Goal: Task Accomplishment & Management: Use online tool/utility

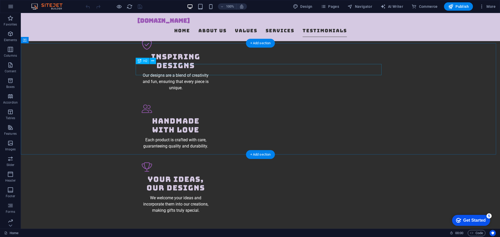
scroll to position [623, 0]
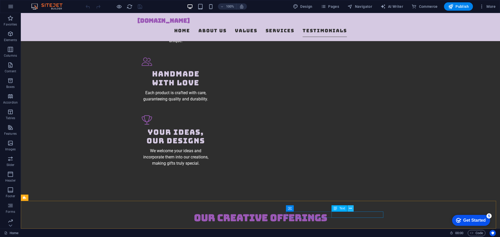
click at [351, 208] on icon at bounding box center [350, 208] width 3 height 5
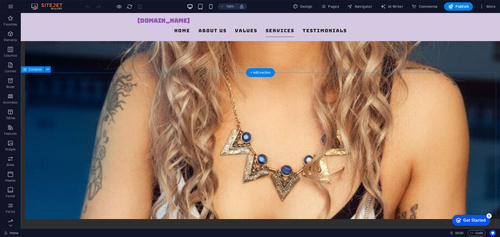
scroll to position [339, 0]
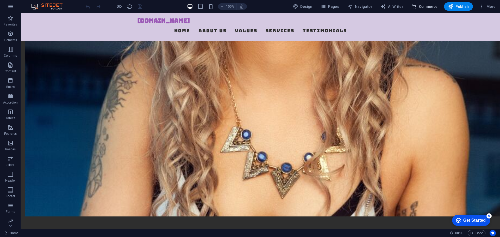
click at [429, 8] on span "Commerce" at bounding box center [425, 6] width 26 height 5
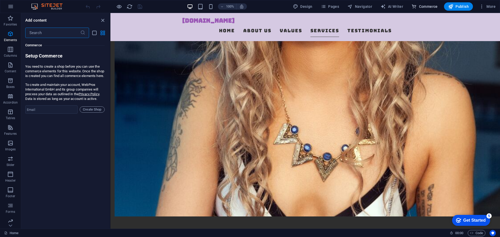
scroll to position [5022, 0]
click at [54, 114] on input "email" at bounding box center [51, 110] width 52 height 8
type input "s"
type input "[PERSON_NAME][EMAIL_ADDRESS][DOMAIN_NAME]"
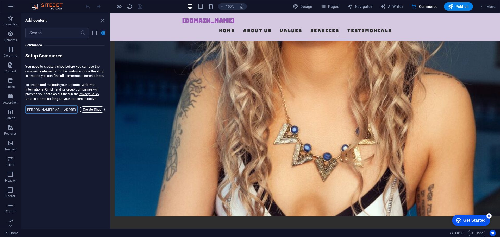
scroll to position [0, 0]
click at [91, 113] on span "Create Shop" at bounding box center [92, 110] width 20 height 6
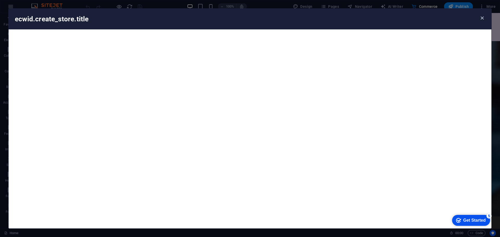
click at [483, 19] on icon "button" at bounding box center [483, 18] width 6 height 6
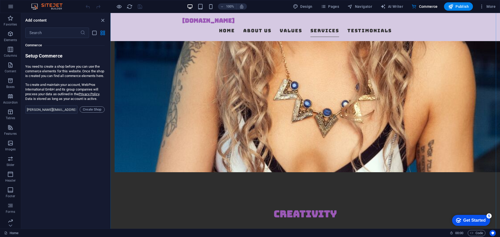
scroll to position [391, 0]
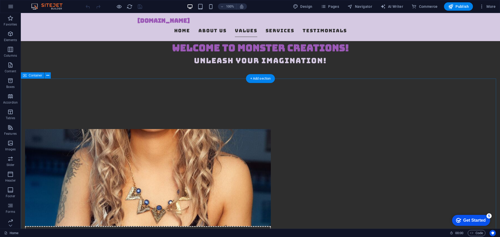
scroll to position [208, 0]
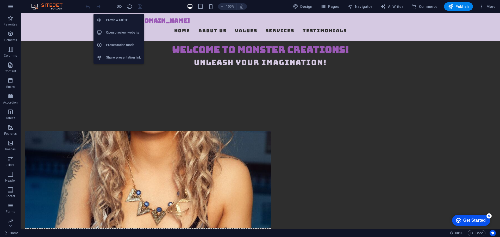
click at [117, 18] on h6 "Preview Ctrl+P" at bounding box center [123, 20] width 35 height 6
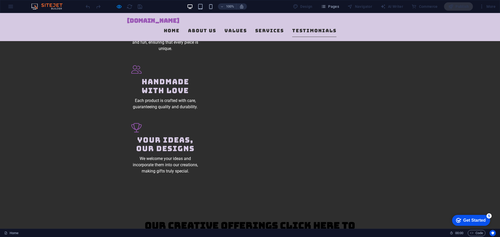
scroll to position [638, 0]
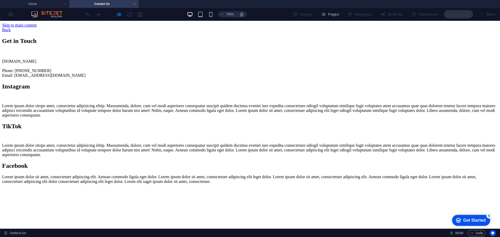
scroll to position [0, 0]
click at [133, 29] on div "Back" at bounding box center [250, 30] width 496 height 5
click at [125, 28] on div "Back" at bounding box center [250, 30] width 496 height 5
click at [133, 28] on div "Back" at bounding box center [250, 30] width 496 height 5
click at [118, 29] on div "Back" at bounding box center [250, 30] width 496 height 5
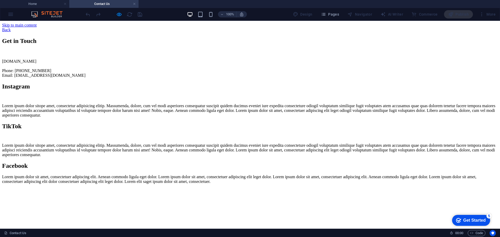
click at [134, 28] on div "Back" at bounding box center [250, 30] width 496 height 5
click at [125, 28] on div "Back" at bounding box center [250, 30] width 496 height 5
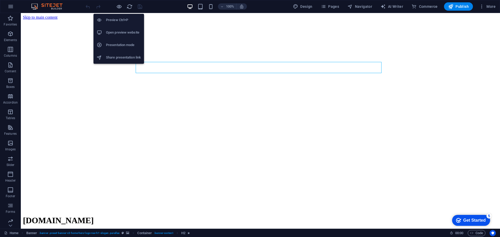
click at [118, 19] on h6 "Preview Ctrl+P" at bounding box center [123, 20] width 35 height 6
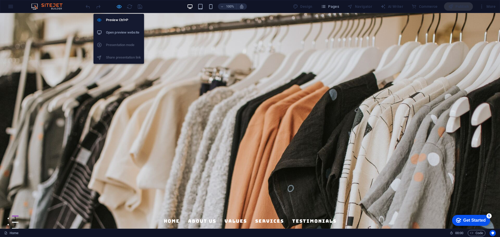
click at [119, 5] on icon "button" at bounding box center [119, 7] width 6 height 6
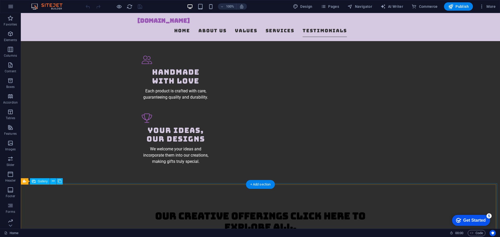
scroll to position [634, 0]
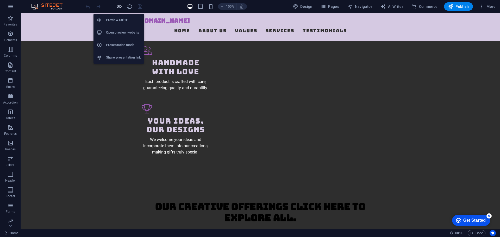
click at [118, 6] on icon "button" at bounding box center [119, 7] width 6 height 6
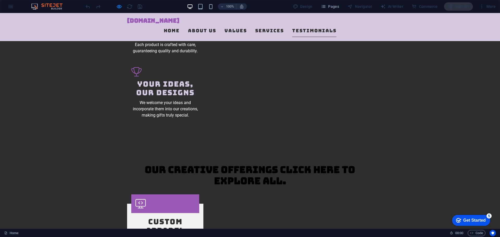
scroll to position [638, 0]
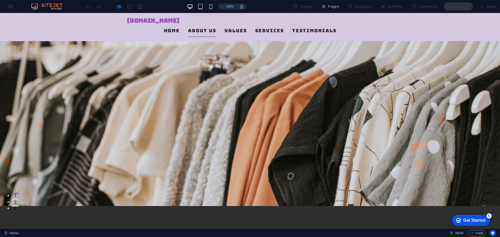
scroll to position [52, 0]
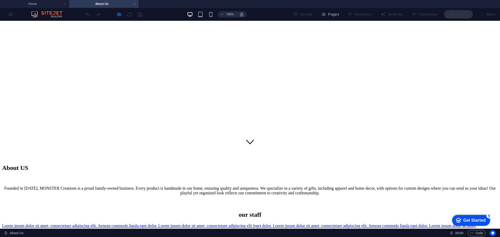
scroll to position [0, 0]
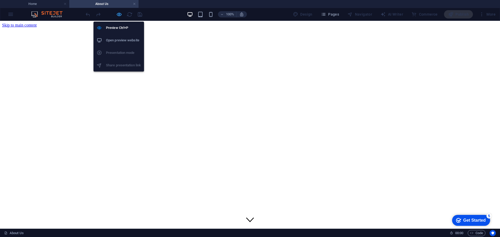
click at [120, 16] on icon "button" at bounding box center [119, 14] width 6 height 6
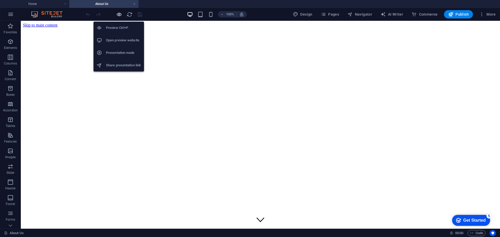
click at [121, 15] on icon "button" at bounding box center [119, 14] width 6 height 6
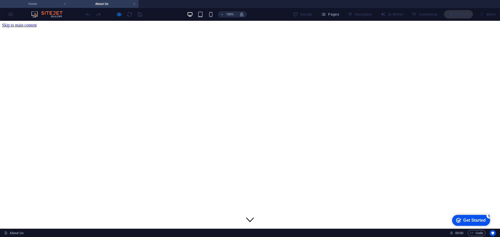
click at [41, 5] on h4 "Home" at bounding box center [34, 4] width 69 height 6
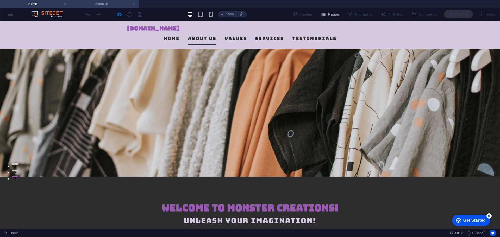
click at [91, 5] on h4 "About Us" at bounding box center [103, 4] width 69 height 6
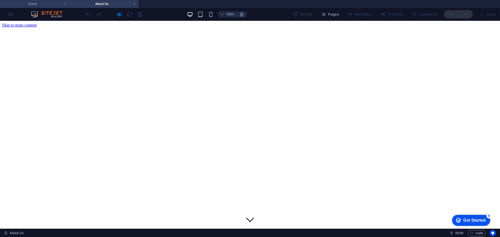
click at [50, 4] on h4 "Home" at bounding box center [34, 4] width 69 height 6
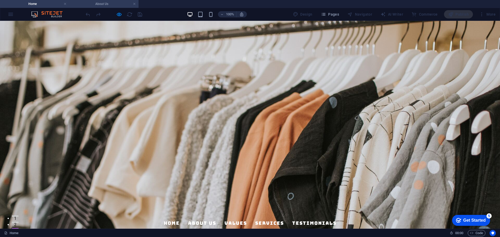
click at [94, 5] on h4 "About Us" at bounding box center [103, 4] width 69 height 6
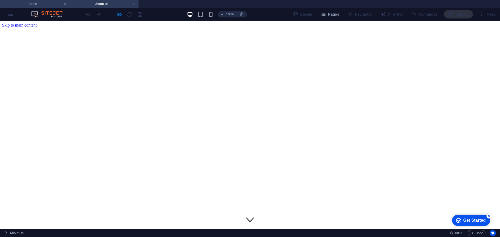
click at [56, 4] on h4 "Home" at bounding box center [34, 4] width 69 height 6
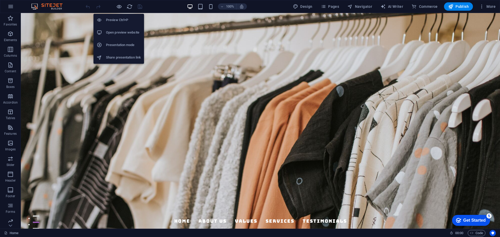
click at [117, 18] on h6 "Preview Ctrl+P" at bounding box center [123, 20] width 35 height 6
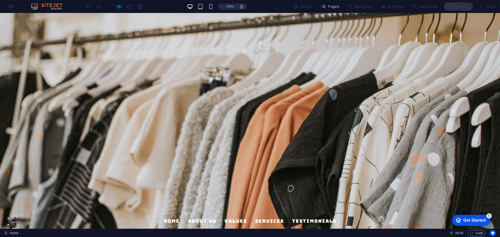
click at [170, 215] on link "Home" at bounding box center [172, 221] width 16 height 13
click at [203, 215] on link "About Us" at bounding box center [202, 221] width 28 height 13
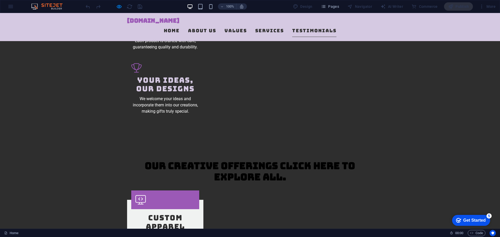
scroll to position [638, 0]
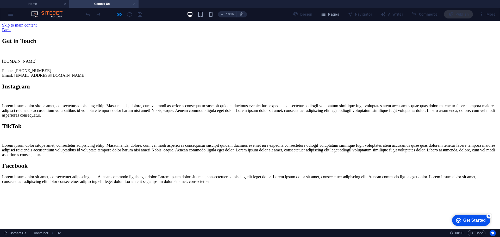
scroll to position [0, 0]
drag, startPoint x: 127, startPoint y: 28, endPoint x: 122, endPoint y: 28, distance: 4.7
click at [127, 28] on div "Back" at bounding box center [250, 30] width 496 height 5
click at [129, 28] on div "Back" at bounding box center [250, 30] width 496 height 5
click at [128, 28] on div "Back" at bounding box center [250, 30] width 496 height 5
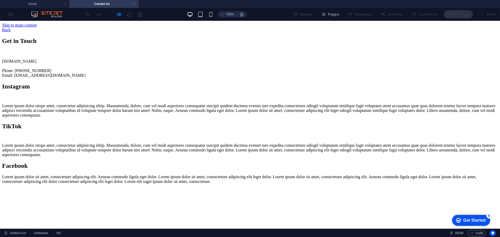
click at [136, 28] on div "Back" at bounding box center [250, 30] width 496 height 5
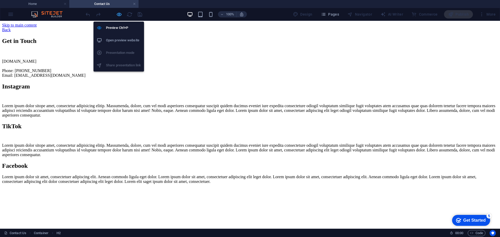
click at [118, 15] on icon "button" at bounding box center [119, 14] width 6 height 6
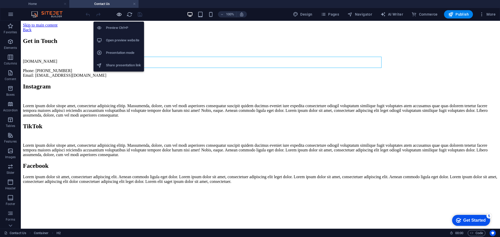
click at [118, 15] on icon "button" at bounding box center [119, 14] width 6 height 6
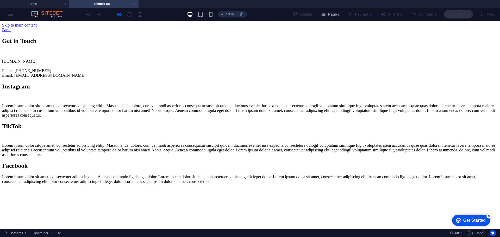
click at [12, 14] on div "100% Design Pages Navigator AI Writer Commerce Publish More" at bounding box center [250, 14] width 500 height 13
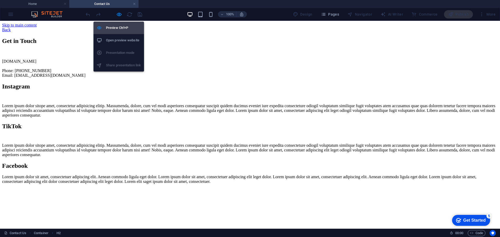
click at [118, 28] on h6 "Preview Ctrl+P" at bounding box center [123, 28] width 35 height 6
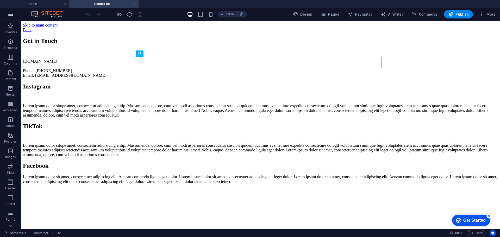
click at [9, 13] on icon "button" at bounding box center [11, 14] width 6 height 6
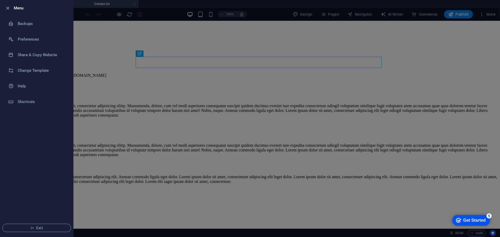
click at [92, 26] on div at bounding box center [250, 118] width 500 height 237
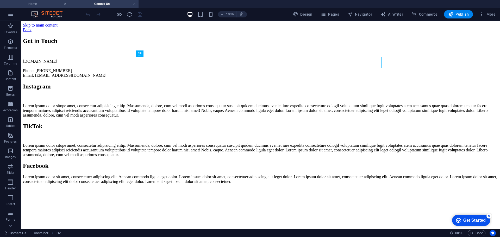
click at [29, 3] on h4 "Home" at bounding box center [34, 4] width 69 height 6
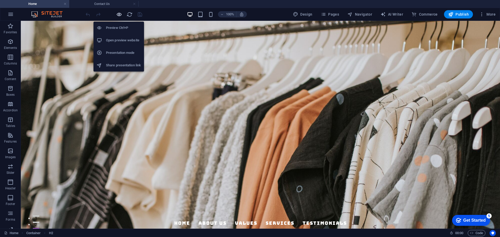
click at [118, 14] on icon "button" at bounding box center [119, 14] width 6 height 6
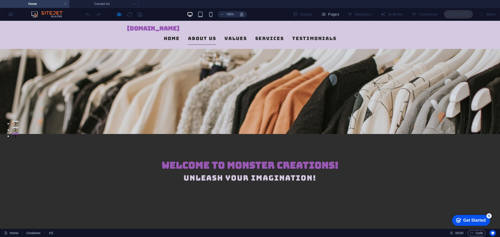
scroll to position [104, 0]
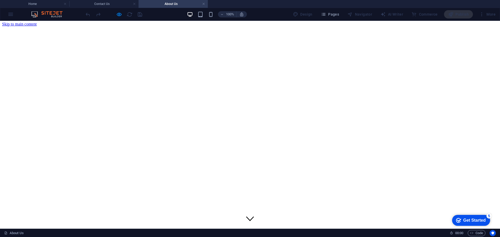
scroll to position [0, 0]
click at [204, 3] on link at bounding box center [203, 4] width 3 height 5
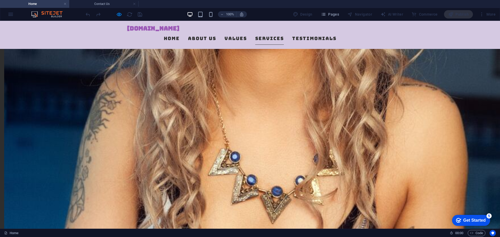
scroll to position [307, 0]
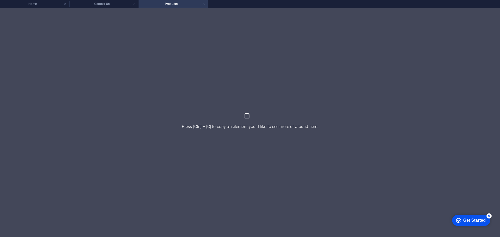
scroll to position [0, 0]
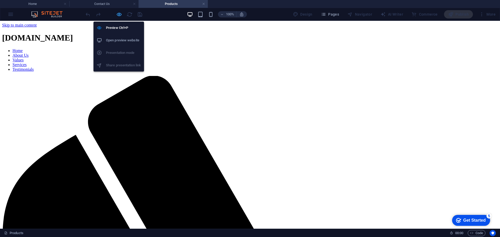
click at [119, 15] on icon "button" at bounding box center [119, 14] width 6 height 6
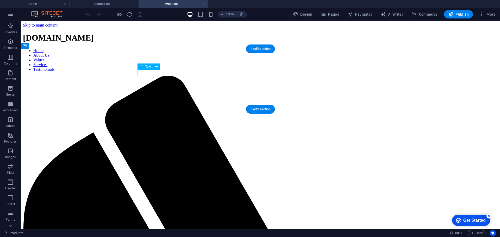
click at [158, 67] on icon at bounding box center [156, 66] width 3 height 5
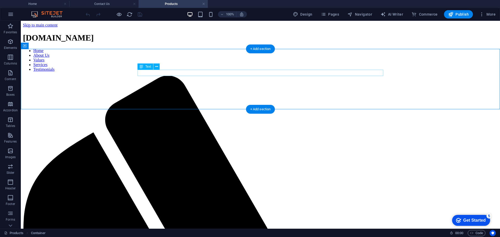
click at [158, 67] on icon at bounding box center [156, 66] width 3 height 5
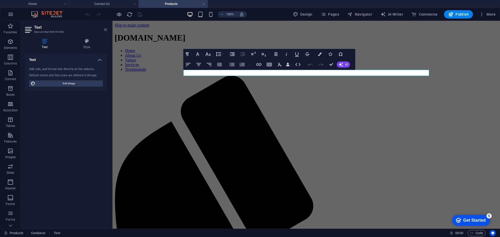
click at [105, 28] on icon at bounding box center [105, 30] width 3 height 4
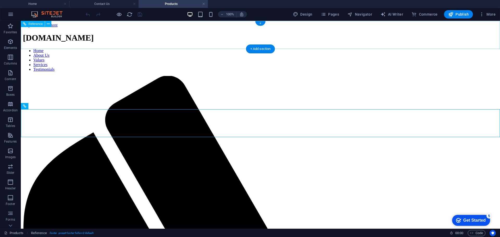
click at [181, 48] on nav "Home About Us Values Services Testimonials" at bounding box center [260, 59] width 475 height 23
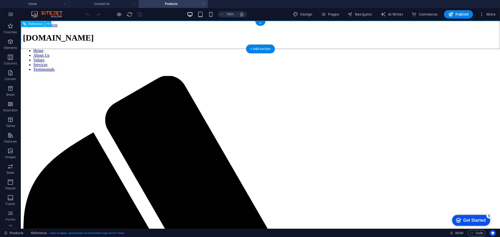
click at [181, 48] on nav "Home About Us Values Services Testimonials" at bounding box center [260, 59] width 475 height 23
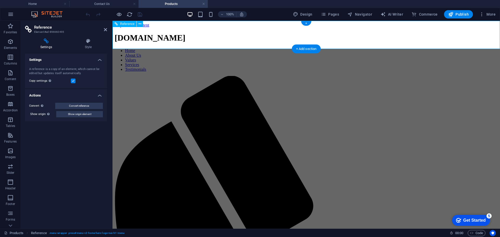
click at [106, 29] on icon at bounding box center [105, 30] width 3 height 4
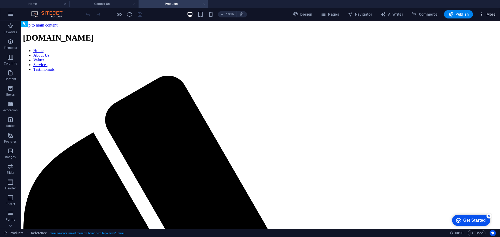
click at [484, 15] on icon "button" at bounding box center [482, 14] width 5 height 5
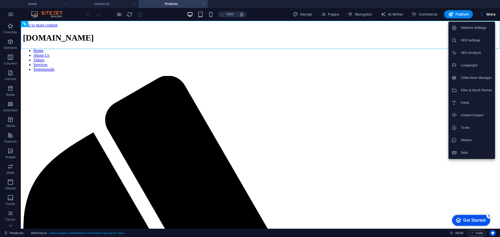
click at [356, 79] on div at bounding box center [250, 118] width 500 height 237
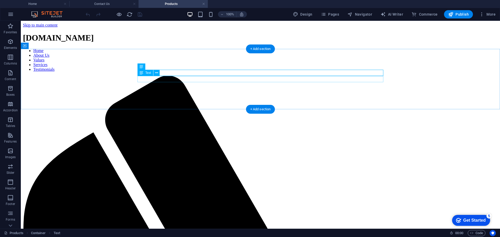
click at [10, 44] on icon "button" at bounding box center [10, 42] width 6 height 6
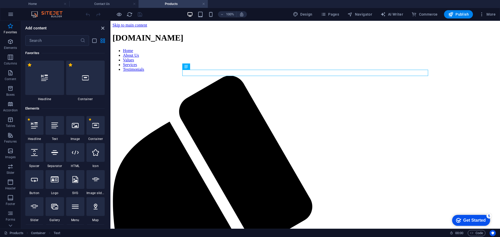
click at [102, 28] on icon "close panel" at bounding box center [103, 28] width 6 height 6
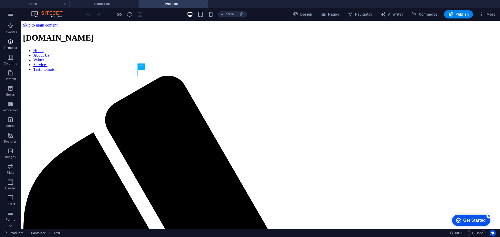
click at [9, 44] on icon "button" at bounding box center [10, 42] width 6 height 6
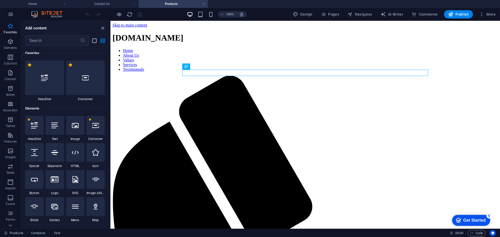
click at [93, 40] on icon "list-view" at bounding box center [94, 41] width 6 height 6
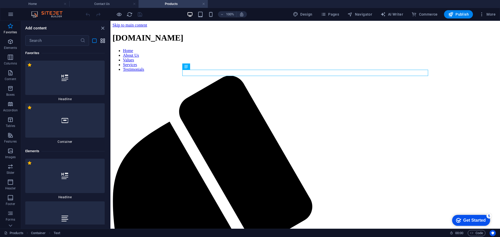
click at [102, 40] on icon "grid-view" at bounding box center [103, 41] width 6 height 6
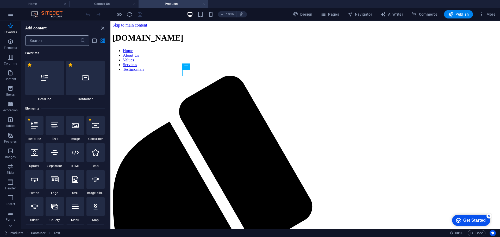
click at [85, 41] on icon at bounding box center [82, 40] width 5 height 5
click at [73, 39] on input "text" at bounding box center [52, 40] width 55 height 10
click at [105, 29] on icon "close panel" at bounding box center [103, 28] width 6 height 6
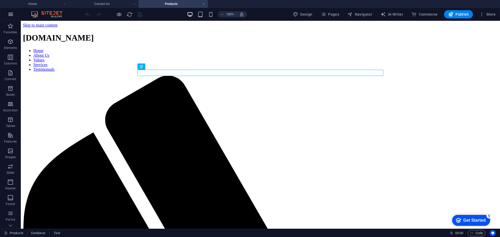
click at [10, 15] on icon "button" at bounding box center [11, 14] width 6 height 6
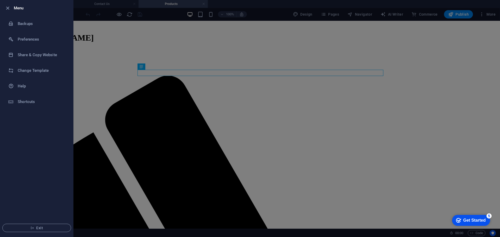
click at [88, 50] on div at bounding box center [250, 118] width 500 height 237
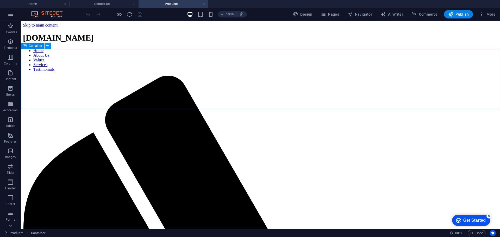
click at [47, 46] on icon at bounding box center [47, 45] width 3 height 5
click at [8, 31] on p "Favorites" at bounding box center [10, 32] width 13 height 4
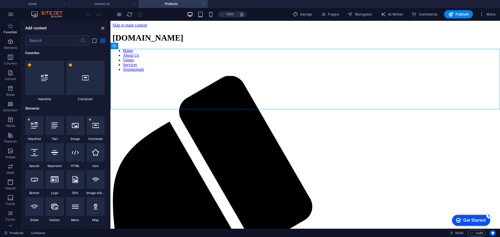
drag, startPoint x: 103, startPoint y: 28, endPoint x: 148, endPoint y: 12, distance: 47.2
click at [103, 28] on icon "close panel" at bounding box center [103, 28] width 6 height 6
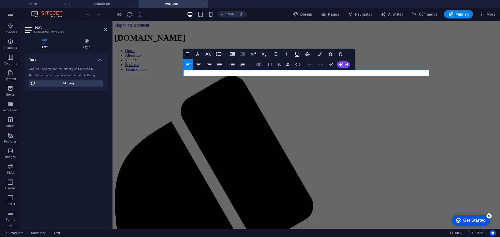
click at [260, 65] on icon "button" at bounding box center [259, 65] width 6 height 6
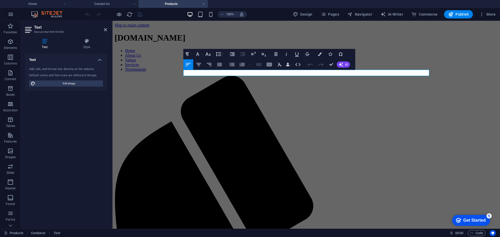
click at [260, 65] on icon "button" at bounding box center [259, 65] width 6 height 6
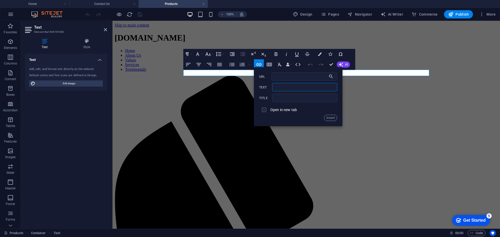
click at [327, 89] on input "Text" at bounding box center [304, 87] width 65 height 8
click at [325, 95] on input "text" at bounding box center [304, 98] width 65 height 8
click at [278, 75] on input "URL" at bounding box center [305, 76] width 66 height 8
click at [277, 77] on input "URL" at bounding box center [305, 76] width 66 height 8
type input "Accessories"
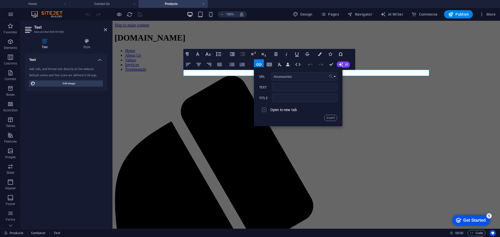
click at [335, 77] on button "Choose Link" at bounding box center [333, 76] width 10 height 8
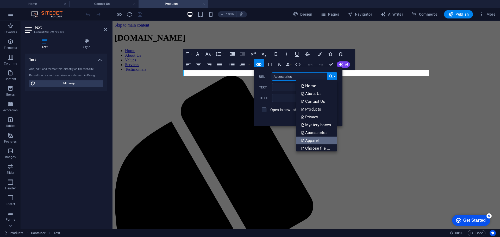
click at [323, 139] on link "Apparel" at bounding box center [316, 141] width 41 height 8
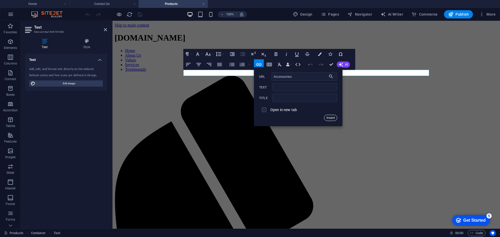
click at [329, 118] on button "Insert" at bounding box center [330, 118] width 13 height 6
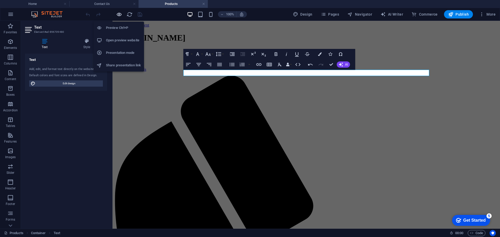
click at [120, 15] on icon "button" at bounding box center [119, 14] width 6 height 6
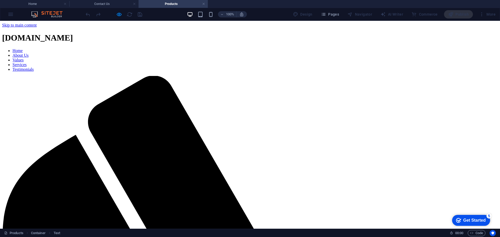
click at [168, 5] on h4 "Products" at bounding box center [173, 4] width 69 height 6
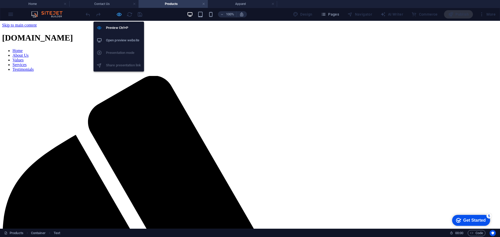
click at [118, 15] on icon "button" at bounding box center [119, 14] width 6 height 6
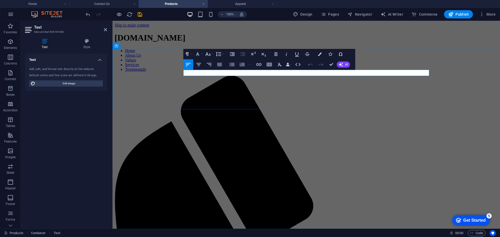
drag, startPoint x: 199, startPoint y: 73, endPoint x: 193, endPoint y: 73, distance: 6.0
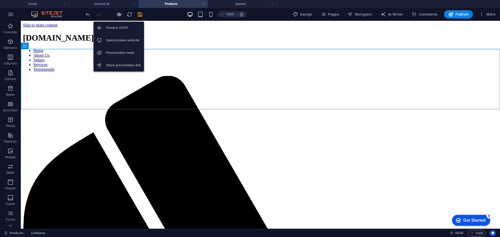
click at [118, 15] on icon "button" at bounding box center [119, 14] width 6 height 6
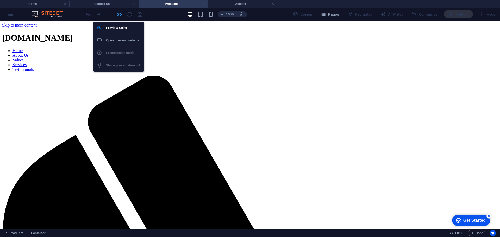
click at [119, 13] on icon "button" at bounding box center [119, 14] width 6 height 6
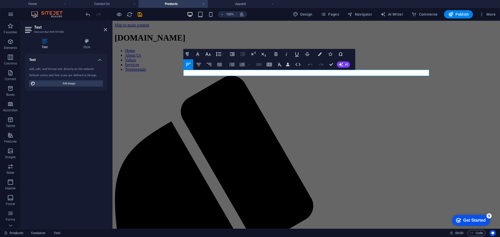
click at [260, 65] on icon "button" at bounding box center [259, 65] width 6 height 6
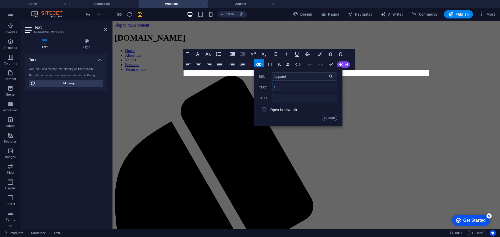
drag, startPoint x: 279, startPoint y: 89, endPoint x: 272, endPoint y: 88, distance: 7.0
click at [272, 88] on div "/ Text" at bounding box center [298, 87] width 78 height 9
click at [285, 87] on input "Apperal/apparel" at bounding box center [304, 87] width 65 height 8
click at [302, 87] on input "Apparel/apparel" at bounding box center [304, 87] width 65 height 8
click at [298, 88] on input "Apparel/apparelcollection" at bounding box center [304, 87] width 65 height 8
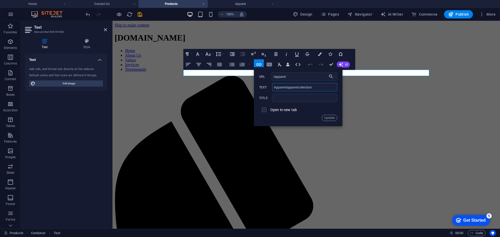
type input "Apparel/apparel collection"
click at [329, 116] on button "Update" at bounding box center [330, 118] width 16 height 6
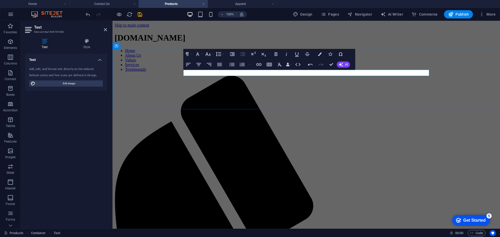
drag, startPoint x: 283, startPoint y: 72, endPoint x: 233, endPoint y: 72, distance: 50.0
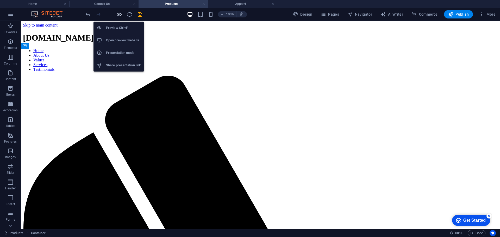
click at [120, 14] on icon "button" at bounding box center [119, 14] width 6 height 6
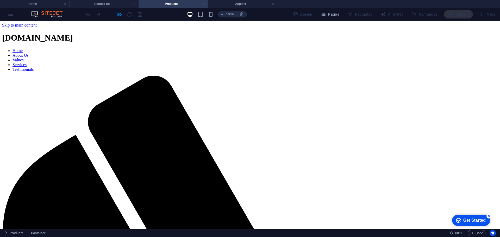
click at [165, 4] on h4 "Products" at bounding box center [173, 4] width 69 height 6
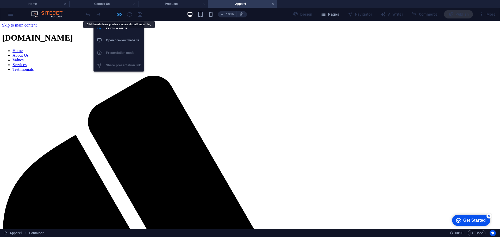
click at [120, 15] on icon "button" at bounding box center [119, 14] width 6 height 6
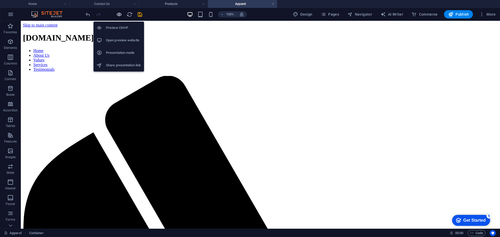
click at [118, 14] on icon "button" at bounding box center [119, 14] width 6 height 6
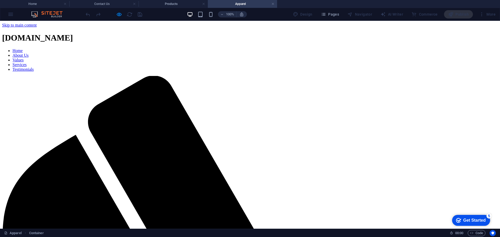
click at [89, 14] on div at bounding box center [114, 14] width 58 height 8
click at [130, 15] on div at bounding box center [114, 14] width 58 height 8
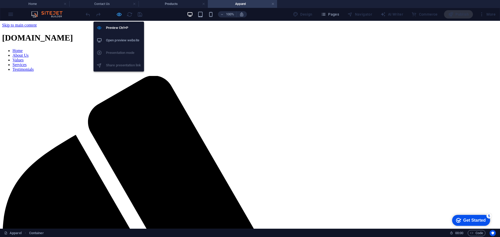
click at [117, 15] on icon "button" at bounding box center [119, 14] width 6 height 6
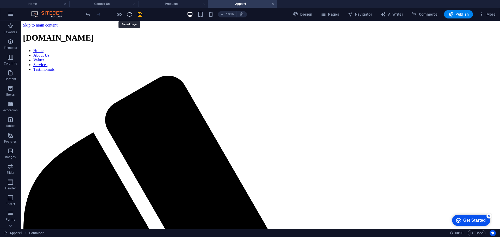
click at [131, 15] on icon "reload" at bounding box center [130, 14] width 6 height 6
click at [128, 15] on icon "reload" at bounding box center [130, 14] width 6 height 6
click at [88, 15] on div at bounding box center [114, 14] width 58 height 8
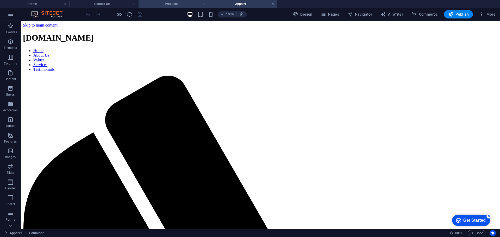
click at [183, 3] on h4 "Products" at bounding box center [173, 4] width 69 height 6
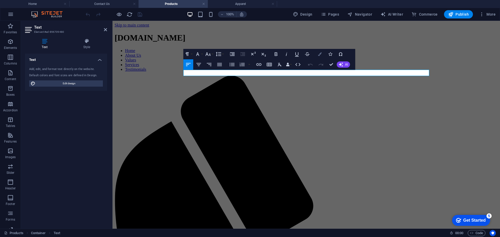
click at [320, 55] on icon "button" at bounding box center [320, 54] width 4 height 4
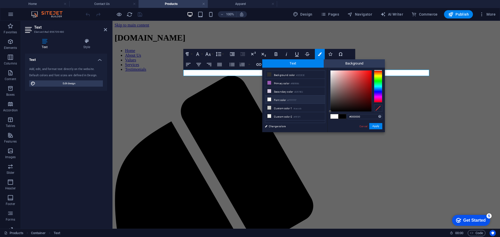
click at [270, 98] on icon at bounding box center [270, 100] width 4 height 4
type input "#ffffff"
click at [381, 127] on button "Apply" at bounding box center [376, 126] width 13 height 6
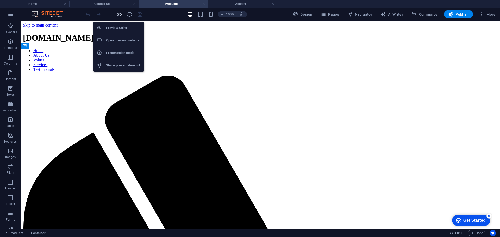
click at [119, 12] on icon "button" at bounding box center [119, 14] width 6 height 6
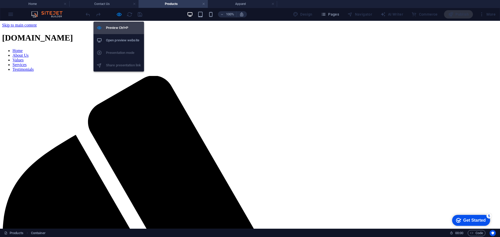
click at [118, 28] on h6 "Preview Ctrl+P" at bounding box center [123, 28] width 35 height 6
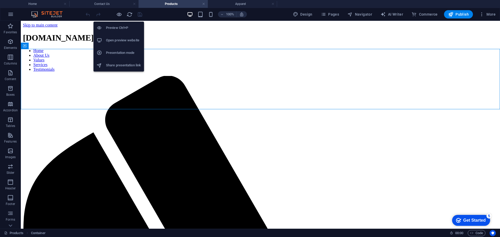
click at [118, 28] on h6 "Preview Ctrl+P" at bounding box center [123, 28] width 35 height 6
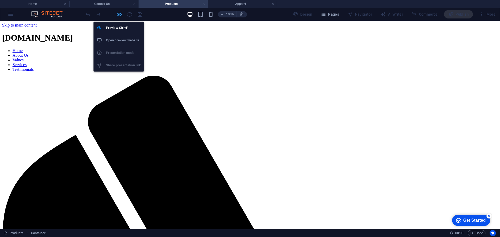
click at [120, 14] on icon "button" at bounding box center [119, 14] width 6 height 6
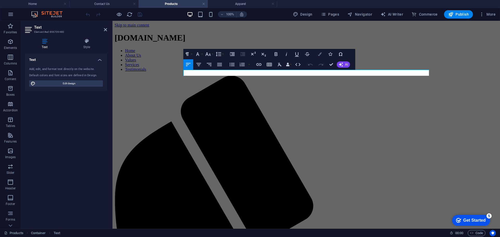
click at [320, 53] on icon "button" at bounding box center [320, 54] width 4 height 4
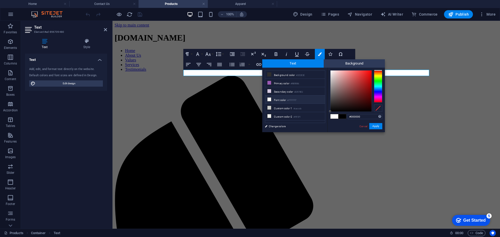
click at [345, 117] on span at bounding box center [343, 116] width 8 height 4
click at [342, 117] on span at bounding box center [343, 116] width 8 height 4
click at [345, 116] on span at bounding box center [343, 116] width 8 height 4
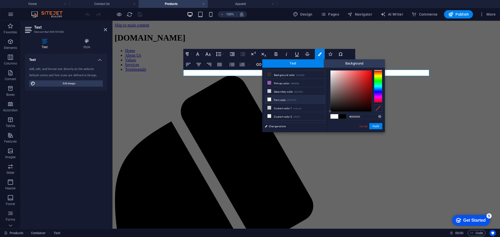
click at [345, 116] on span at bounding box center [343, 116] width 8 height 4
click at [336, 116] on span at bounding box center [335, 116] width 8 height 4
type input "#ffffff"
click at [379, 126] on button "Apply" at bounding box center [376, 126] width 13 height 6
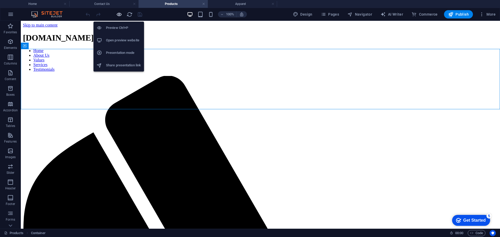
click at [118, 16] on icon "button" at bounding box center [119, 14] width 6 height 6
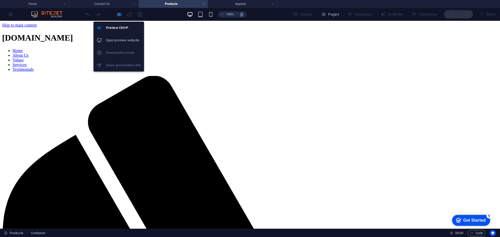
click at [120, 15] on icon "button" at bounding box center [119, 14] width 6 height 6
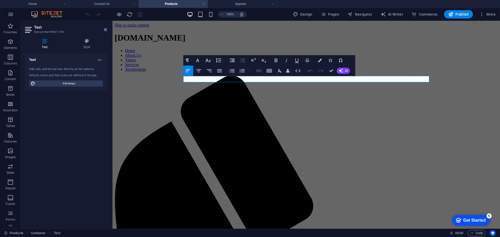
click at [260, 70] on icon "button" at bounding box center [258, 71] width 5 height 3
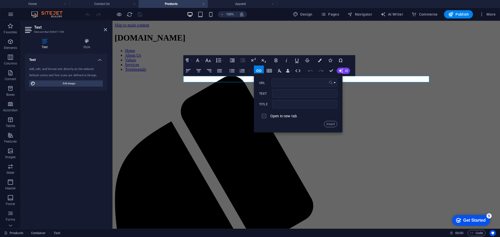
click at [336, 83] on button "Choose Link" at bounding box center [333, 83] width 10 height 8
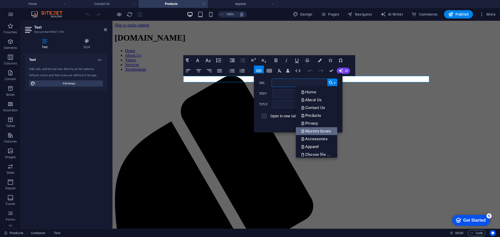
click at [329, 132] on p "Mystery boxes" at bounding box center [316, 131] width 31 height 8
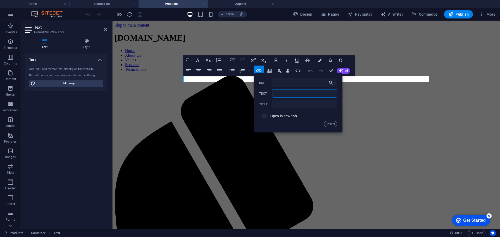
click at [277, 94] on input "Text" at bounding box center [304, 93] width 65 height 8
click at [293, 94] on input "Mystery boexes" at bounding box center [304, 93] width 65 height 8
type input "Mystery boxes"
click at [333, 123] on button "Insert" at bounding box center [330, 124] width 13 height 6
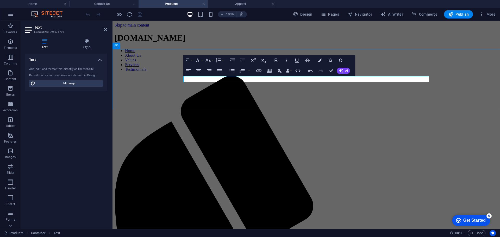
drag, startPoint x: 239, startPoint y: 78, endPoint x: 211, endPoint y: 78, distance: 28.7
click at [105, 29] on icon at bounding box center [105, 30] width 3 height 4
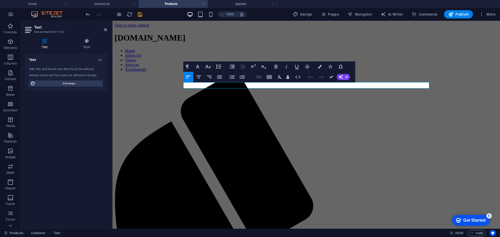
click at [260, 76] on icon "button" at bounding box center [258, 77] width 5 height 3
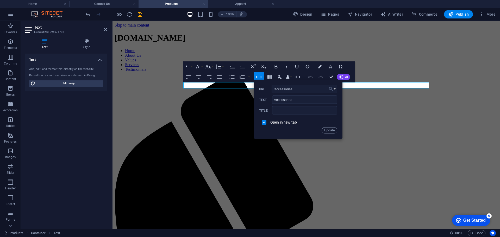
click at [336, 89] on button "Choose Link" at bounding box center [333, 89] width 10 height 8
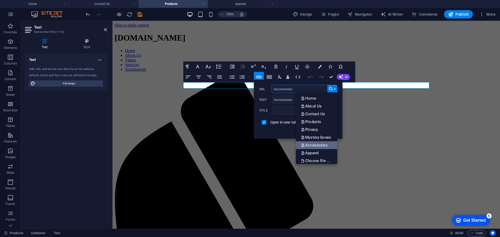
click at [318, 147] on p "Accessories" at bounding box center [315, 146] width 28 height 8
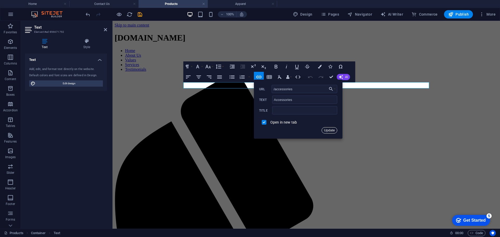
click at [328, 131] on button "Update" at bounding box center [330, 130] width 16 height 6
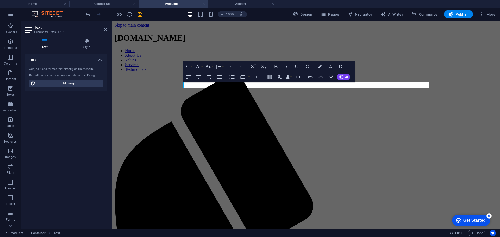
click at [105, 28] on icon at bounding box center [105, 30] width 3 height 4
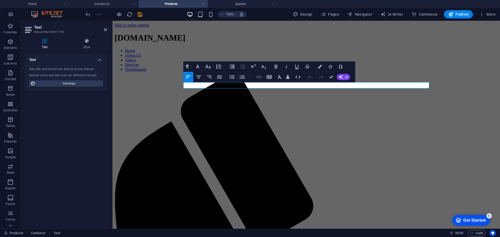
click at [259, 77] on icon "button" at bounding box center [259, 77] width 6 height 6
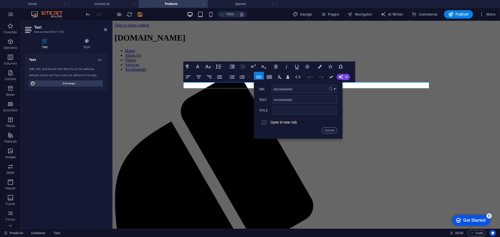
click at [335, 89] on button "Choose Link" at bounding box center [333, 89] width 10 height 8
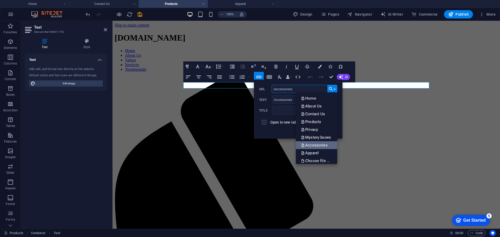
click at [315, 147] on p "Accessories" at bounding box center [315, 146] width 28 height 8
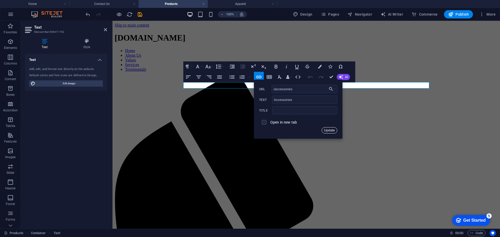
click at [326, 131] on button "Update" at bounding box center [330, 130] width 16 height 6
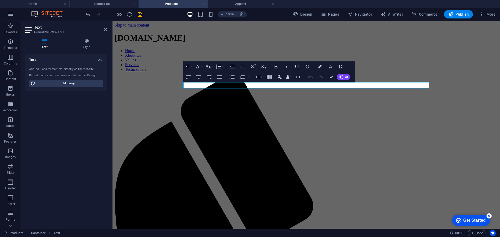
click at [104, 30] on icon at bounding box center [105, 30] width 3 height 4
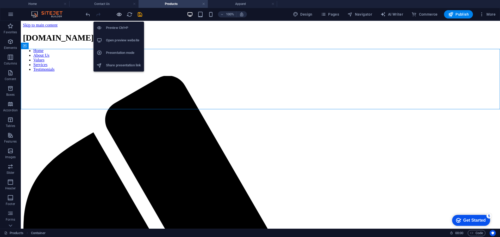
click at [118, 13] on icon "button" at bounding box center [119, 14] width 6 height 6
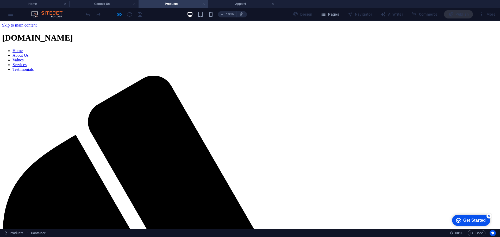
click at [180, 3] on h4 "Products" at bounding box center [173, 4] width 69 height 6
click at [11, 14] on div "100% Design Pages Navigator AI Writer Commerce Publish More" at bounding box center [250, 14] width 500 height 13
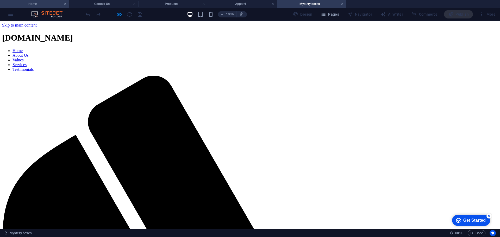
click at [40, 2] on h4 "Home" at bounding box center [34, 4] width 69 height 6
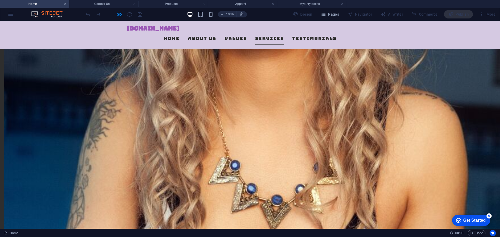
click at [12, 15] on div "100% Design Pages Navigator AI Writer Commerce Publish More" at bounding box center [250, 14] width 500 height 13
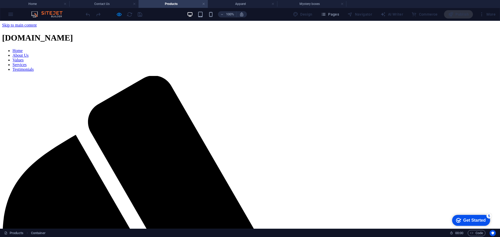
click at [157, 6] on h4 "Products" at bounding box center [173, 4] width 69 height 6
click at [172, 3] on h4 "Products" at bounding box center [173, 4] width 69 height 6
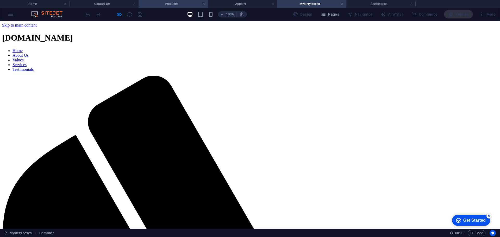
click at [170, 6] on h4 "Products" at bounding box center [173, 4] width 69 height 6
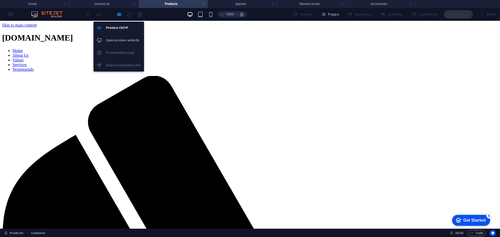
click at [117, 15] on icon "button" at bounding box center [119, 14] width 6 height 6
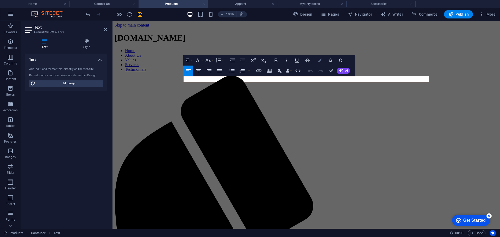
click at [321, 62] on icon "button" at bounding box center [320, 61] width 4 height 4
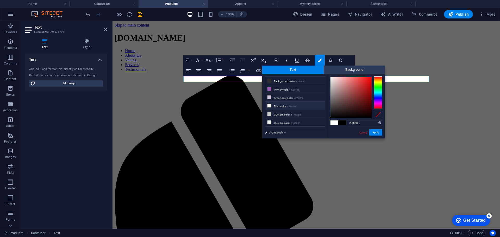
click at [343, 123] on span at bounding box center [343, 123] width 8 height 4
drag, startPoint x: 335, startPoint y: 124, endPoint x: 344, endPoint y: 124, distance: 9.4
click at [344, 124] on div at bounding box center [339, 123] width 16 height 4
click at [341, 123] on span at bounding box center [343, 123] width 8 height 4
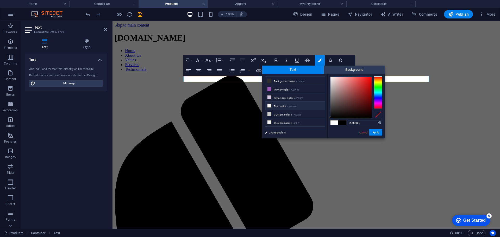
click at [341, 123] on span at bounding box center [343, 123] width 8 height 4
click at [333, 122] on span at bounding box center [335, 123] width 8 height 4
type input "#ffffff"
click at [333, 122] on span at bounding box center [335, 123] width 8 height 4
click at [378, 133] on button "Apply" at bounding box center [376, 133] width 13 height 6
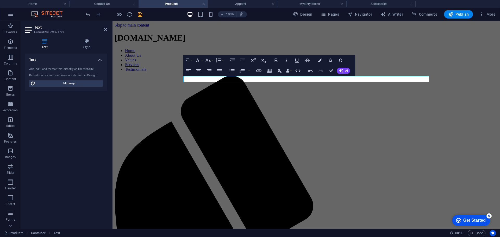
click at [105, 29] on icon at bounding box center [105, 30] width 3 height 4
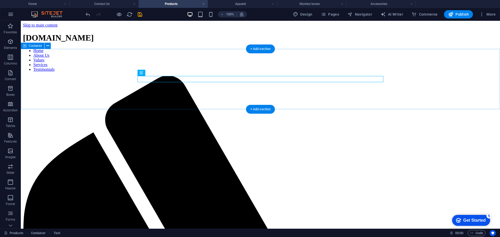
drag, startPoint x: 158, startPoint y: 78, endPoint x: 66, endPoint y: 78, distance: 92.3
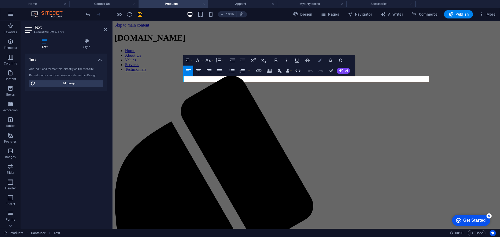
click at [321, 59] on icon "button" at bounding box center [320, 61] width 4 height 4
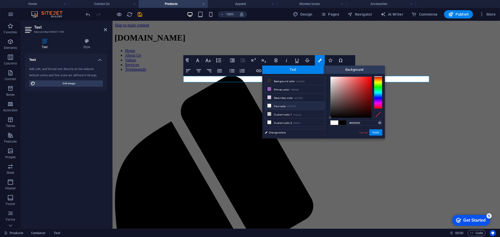
drag, startPoint x: 337, startPoint y: 122, endPoint x: 347, endPoint y: 122, distance: 9.9
click at [347, 122] on div "#000000 Supported formats #0852ed rgb(8, 82, 237) rgba(8, 82, 237, 90%) hsv(221…" at bounding box center [357, 144] width 58 height 140
click at [342, 123] on span at bounding box center [343, 123] width 8 height 4
click at [336, 123] on span at bounding box center [335, 123] width 8 height 4
type input "#ffffff"
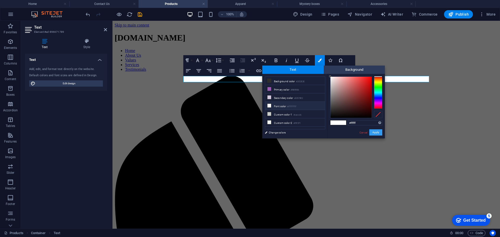
click at [375, 133] on button "Apply" at bounding box center [376, 133] width 13 height 6
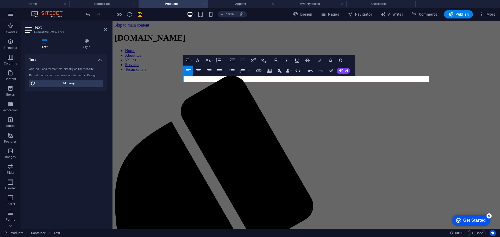
click at [322, 59] on button "Colors" at bounding box center [320, 60] width 10 height 10
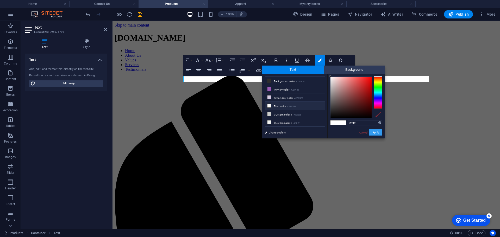
click at [377, 133] on button "Apply" at bounding box center [376, 133] width 13 height 6
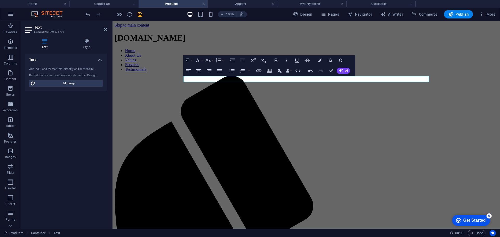
click at [105, 28] on icon at bounding box center [105, 30] width 3 height 4
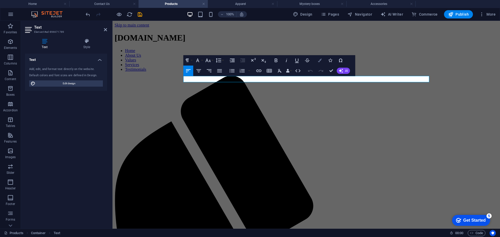
click at [320, 60] on icon "button" at bounding box center [320, 61] width 4 height 4
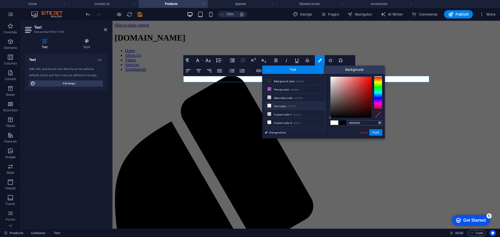
drag, startPoint x: 337, startPoint y: 124, endPoint x: 349, endPoint y: 124, distance: 11.7
click at [349, 124] on div "#000000 Supported formats #0852ed rgb(8, 82, 237) rgba(8, 82, 237, 90%) hsv(221…" at bounding box center [357, 144] width 58 height 140
click at [341, 122] on span at bounding box center [343, 123] width 8 height 4
click at [342, 124] on span at bounding box center [343, 123] width 8 height 4
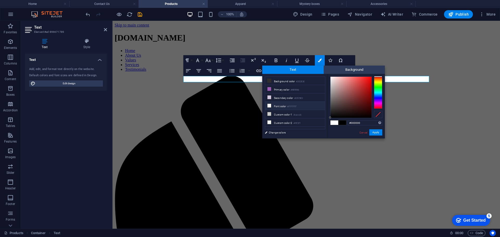
drag, startPoint x: 332, startPoint y: 123, endPoint x: 345, endPoint y: 124, distance: 12.5
click at [345, 124] on div at bounding box center [339, 123] width 16 height 4
click at [268, 121] on icon at bounding box center [270, 123] width 4 height 4
type input "#f0f2f1"
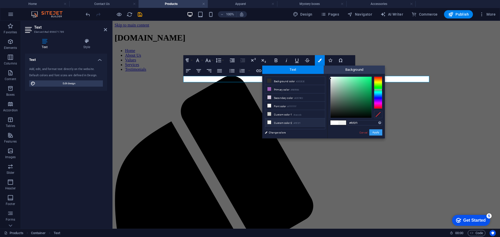
click at [376, 134] on button "Apply" at bounding box center [376, 133] width 13 height 6
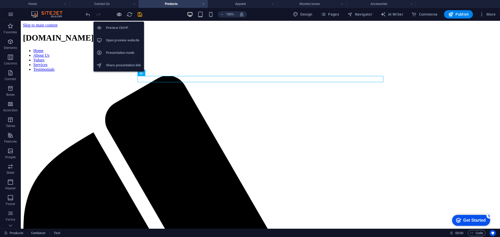
click at [119, 13] on icon "button" at bounding box center [119, 14] width 6 height 6
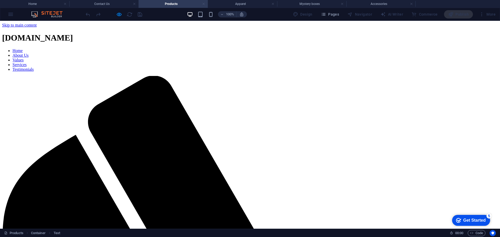
click at [204, 3] on link at bounding box center [203, 4] width 3 height 5
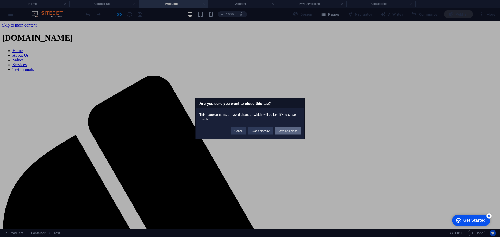
click at [295, 131] on button "Save and close" at bounding box center [288, 131] width 26 height 8
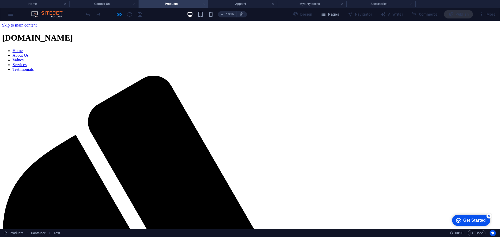
click at [205, 4] on link at bounding box center [203, 4] width 3 height 5
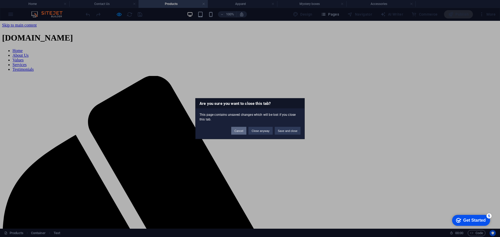
click at [241, 132] on button "Cancel" at bounding box center [238, 131] width 15 height 8
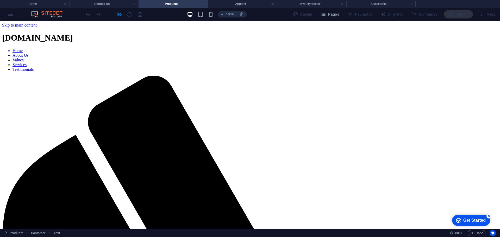
click at [204, 4] on link at bounding box center [203, 4] width 3 height 5
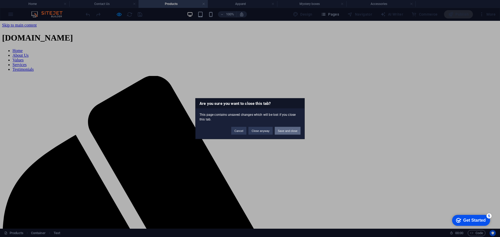
click at [292, 130] on button "Save and close" at bounding box center [288, 131] width 26 height 8
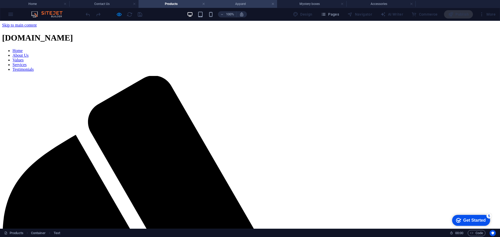
click at [226, 4] on h4 "Apparel" at bounding box center [242, 4] width 69 height 6
click at [274, 3] on link at bounding box center [273, 4] width 3 height 5
click at [115, 3] on h4 "Contact Us" at bounding box center [103, 4] width 69 height 6
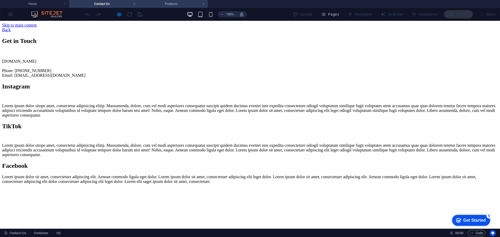
click at [167, 3] on h4 "Products" at bounding box center [173, 4] width 69 height 6
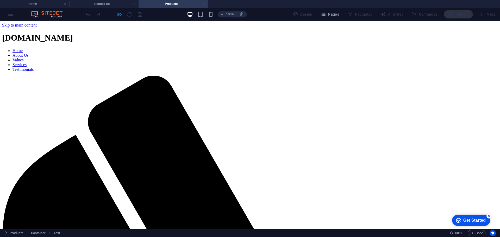
click at [205, 3] on link at bounding box center [203, 4] width 3 height 5
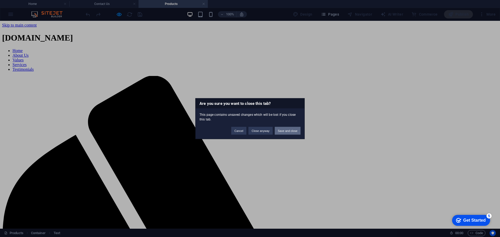
click at [287, 132] on button "Save and close" at bounding box center [288, 131] width 26 height 8
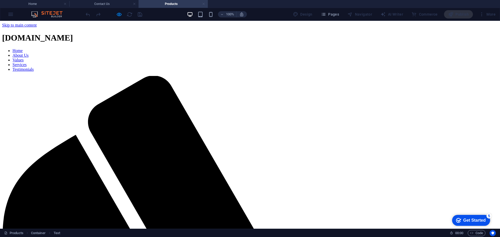
click at [204, 3] on link at bounding box center [203, 4] width 3 height 5
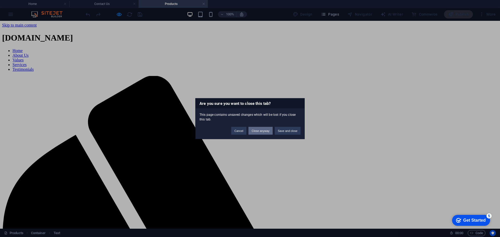
click at [261, 130] on button "Close anyway" at bounding box center [261, 131] width 24 height 8
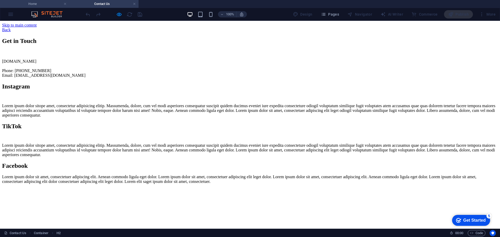
click at [43, 3] on h4 "Home" at bounding box center [34, 4] width 69 height 6
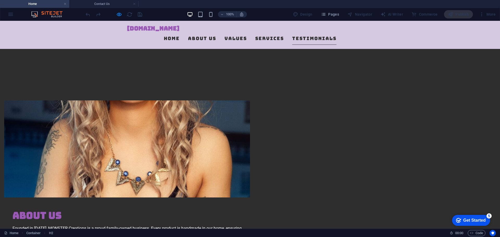
scroll to position [229, 0]
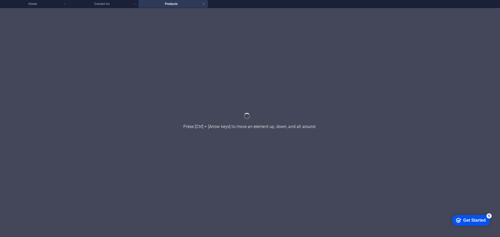
scroll to position [0, 0]
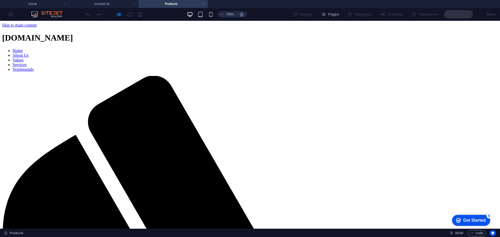
drag, startPoint x: 136, startPoint y: 81, endPoint x: 135, endPoint y: 73, distance: 8.1
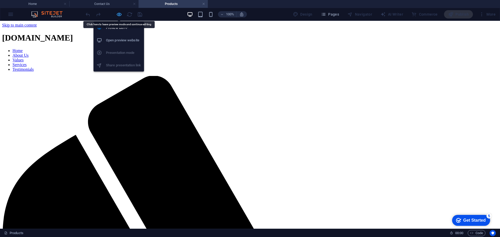
click at [120, 13] on icon "button" at bounding box center [119, 14] width 6 height 6
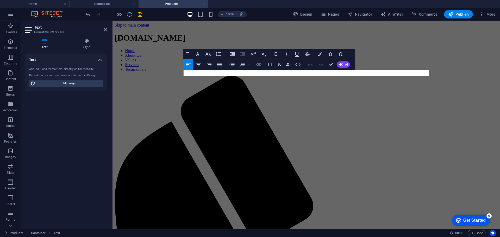
click at [260, 65] on icon "button" at bounding box center [258, 64] width 5 height 3
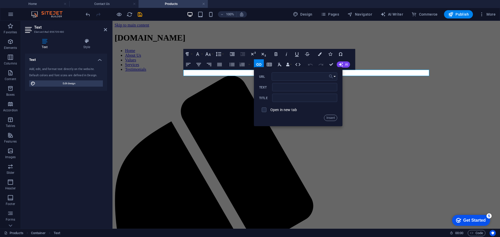
click at [336, 76] on button "Choose Link" at bounding box center [333, 76] width 10 height 8
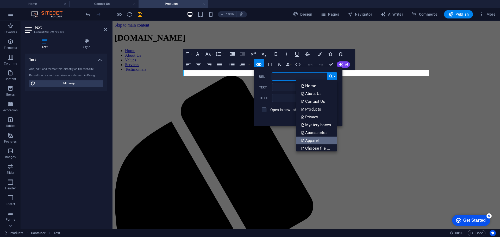
click at [313, 139] on p "Apparel" at bounding box center [310, 141] width 19 height 8
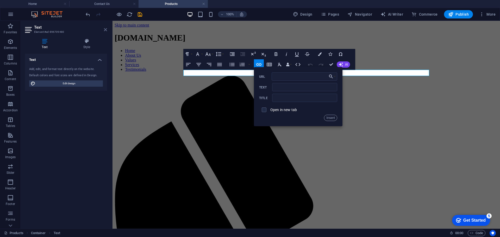
click at [104, 28] on icon at bounding box center [105, 30] width 3 height 4
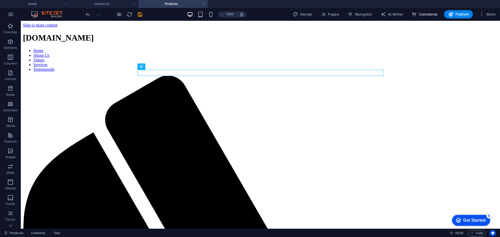
click at [427, 14] on span "Commerce" at bounding box center [425, 14] width 26 height 5
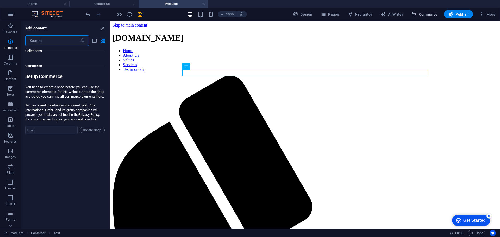
scroll to position [5022, 0]
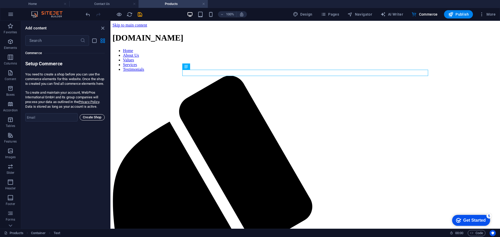
click at [95, 121] on span "Create Shop" at bounding box center [92, 117] width 20 height 6
click at [42, 122] on input "email" at bounding box center [51, 117] width 52 height 8
type input "[PERSON_NAME][EMAIL_ADDRESS][DOMAIN_NAME]"
click at [93, 121] on span "Create Shop" at bounding box center [92, 117] width 20 height 6
